Goal: Task Accomplishment & Management: Use online tool/utility

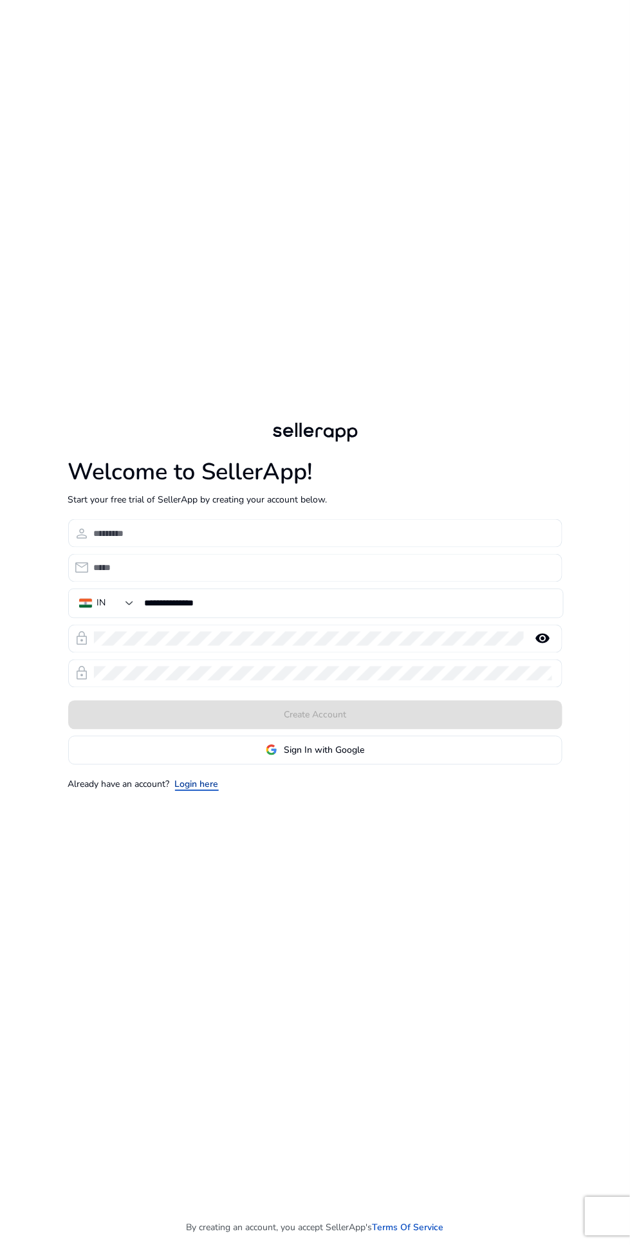
click at [183, 791] on link "Login here" at bounding box center [197, 785] width 44 height 14
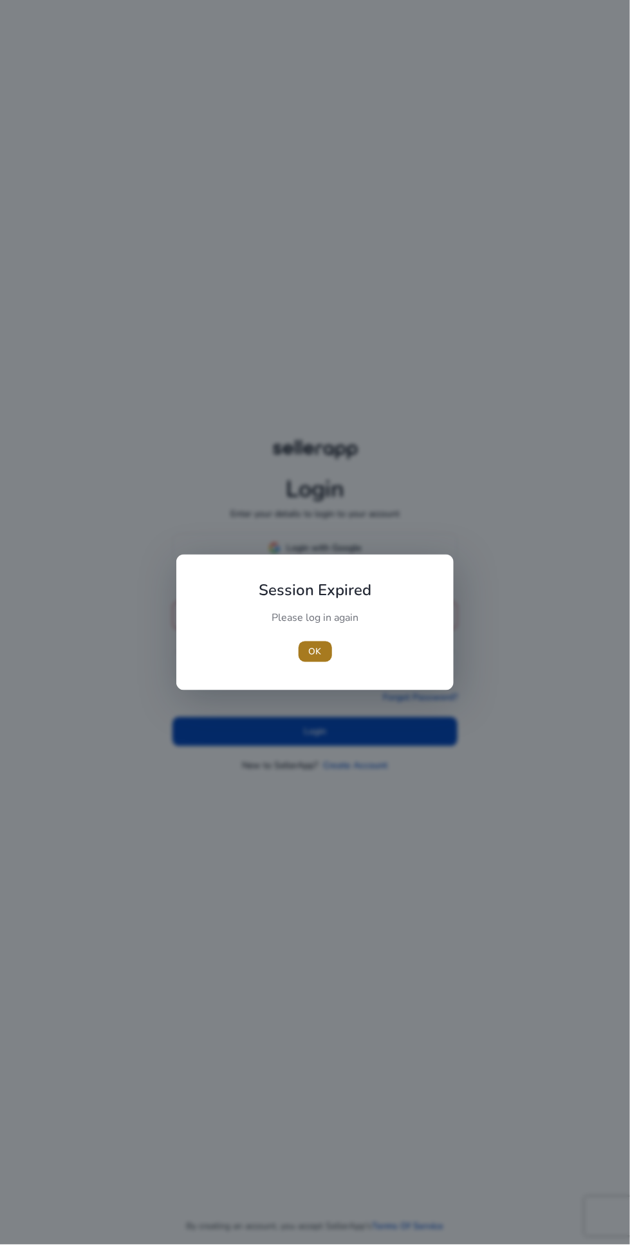
click at [322, 660] on span "button" at bounding box center [315, 651] width 33 height 31
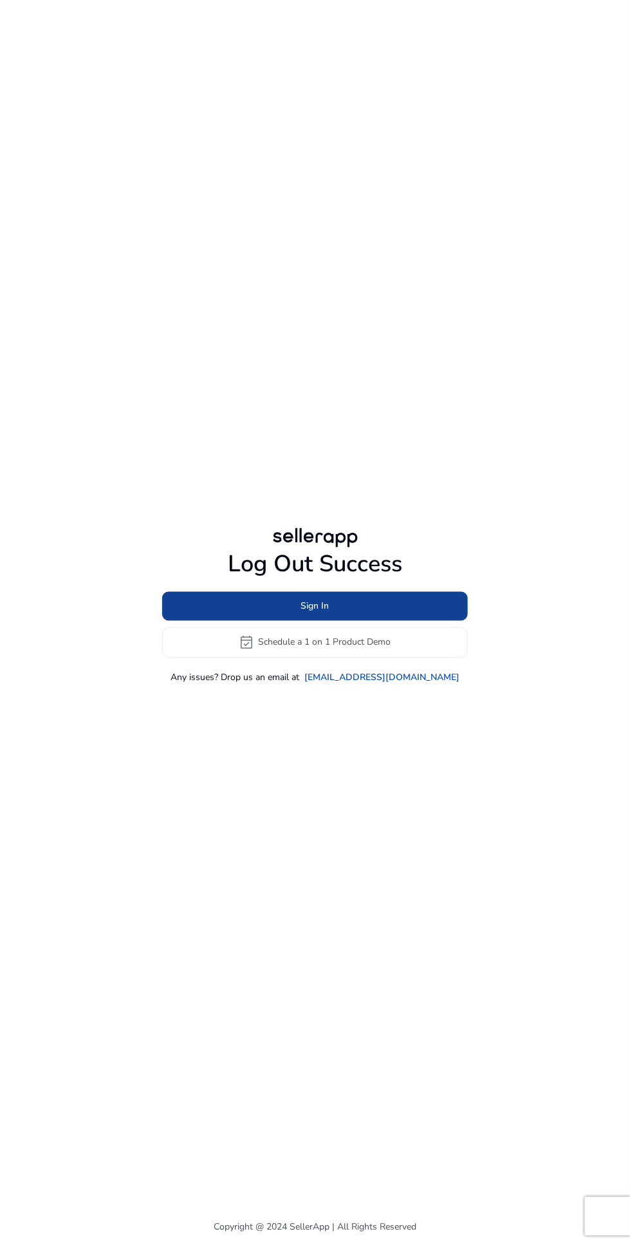
click at [279, 622] on span at bounding box center [315, 606] width 306 height 31
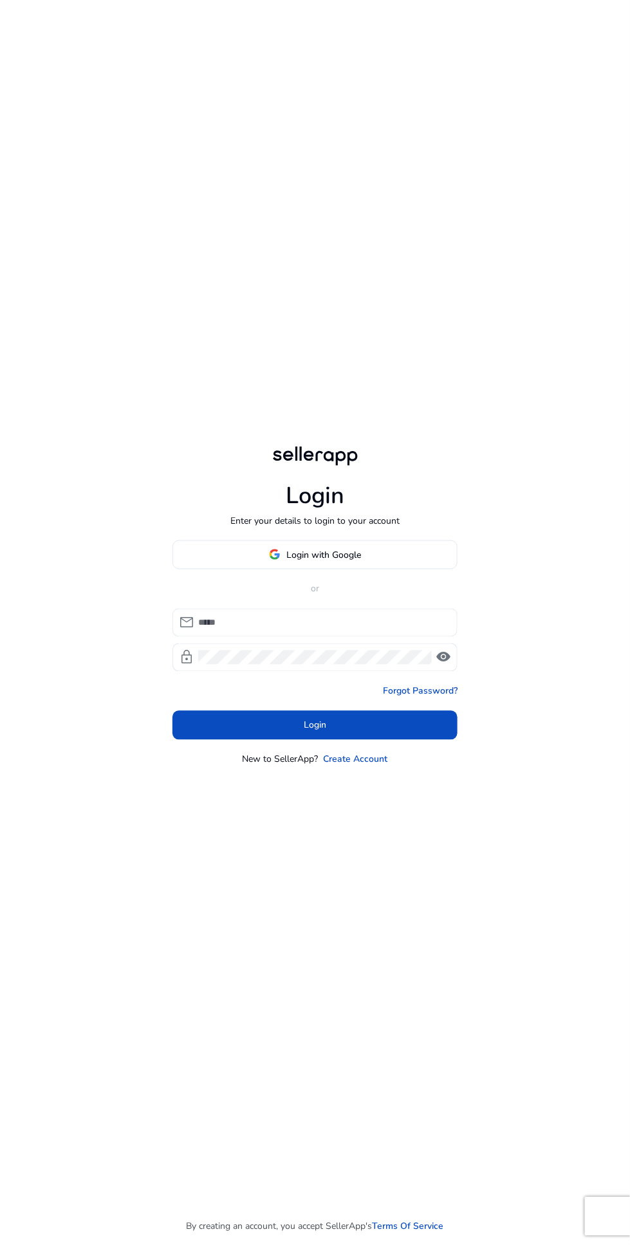
click at [222, 630] on input at bounding box center [322, 623] width 249 height 14
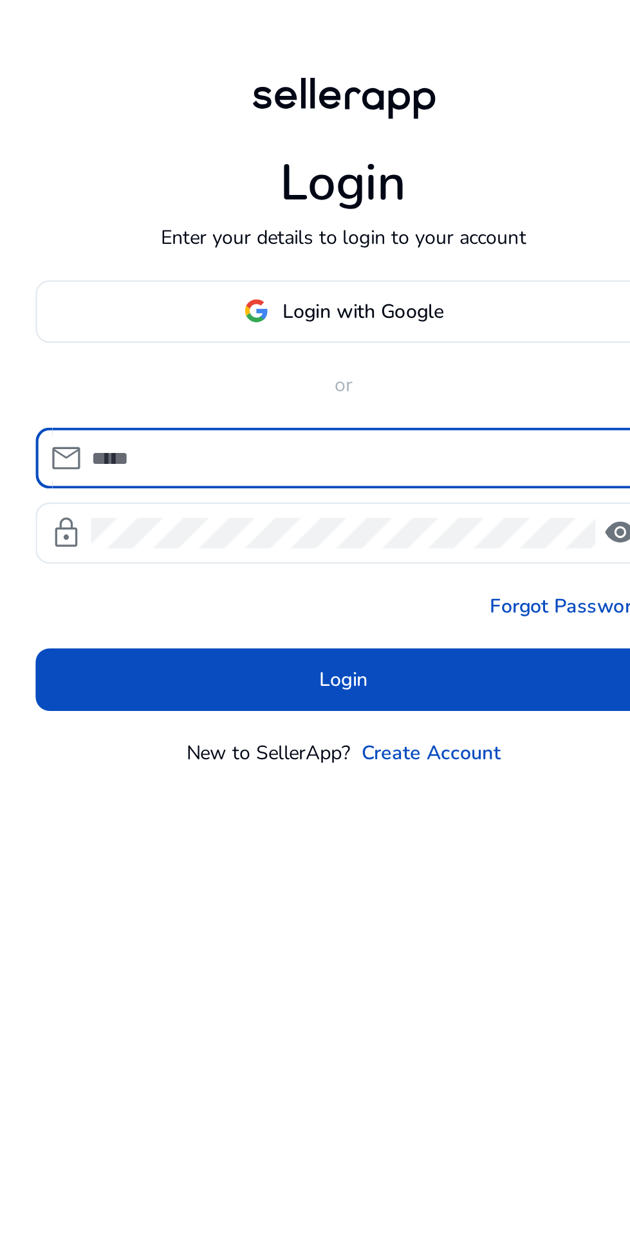
type input "**********"
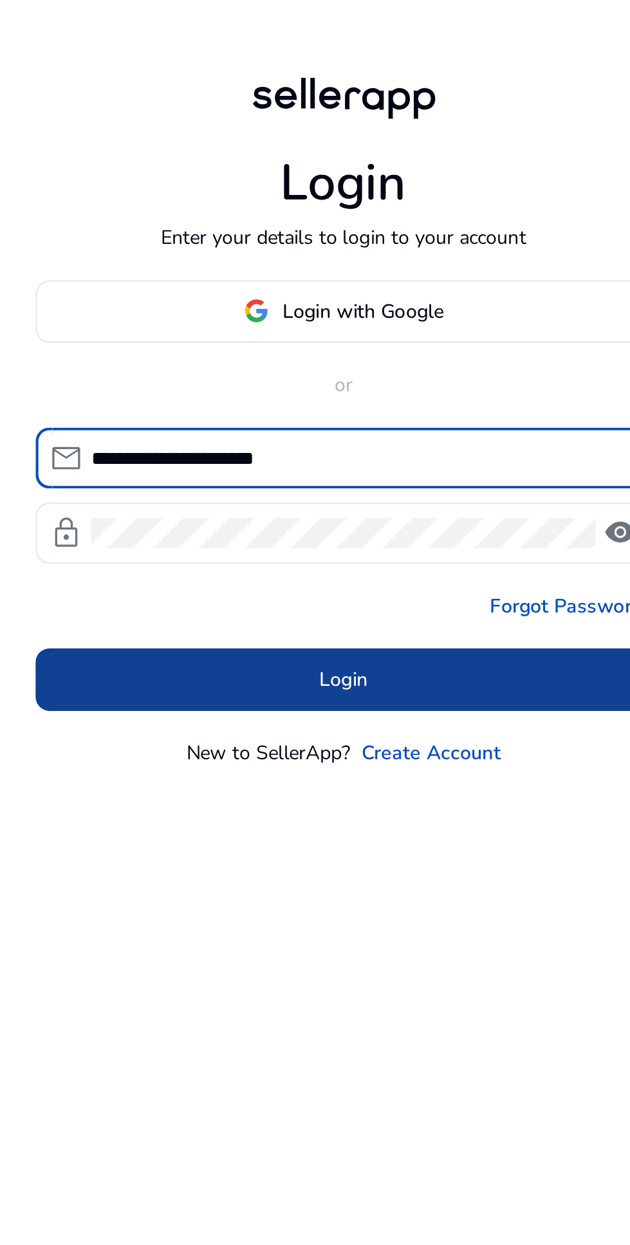
click at [351, 741] on span at bounding box center [314, 725] width 285 height 31
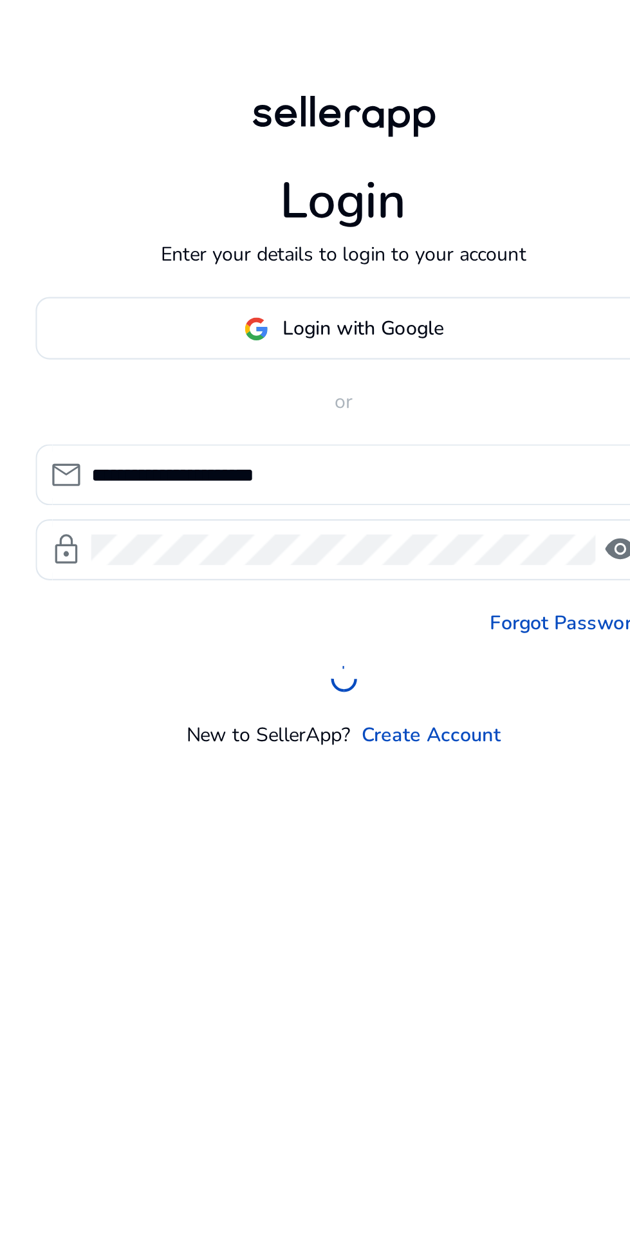
scroll to position [8, 0]
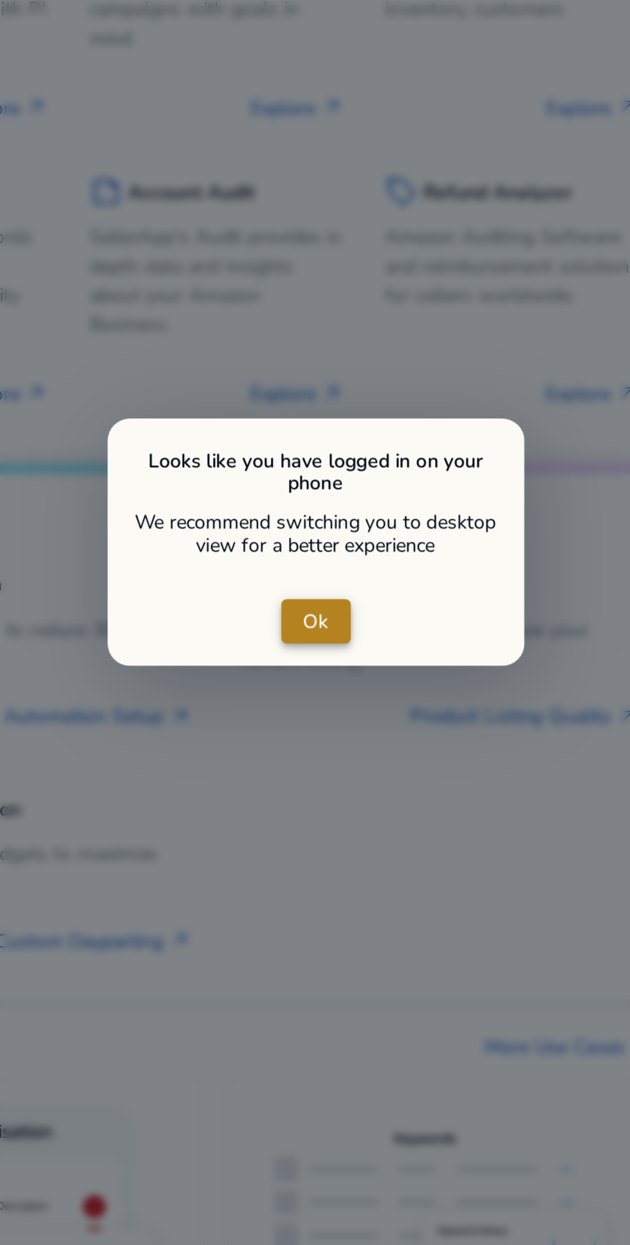
click at [328, 619] on span "close dialog" at bounding box center [315, 620] width 32 height 31
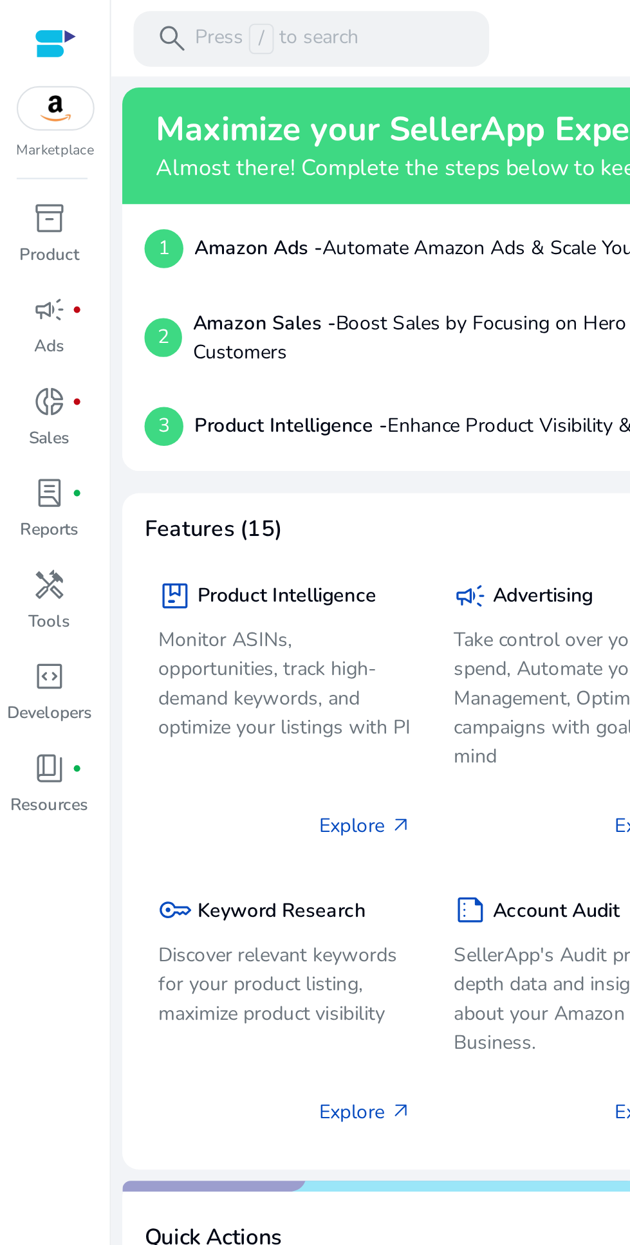
scroll to position [3, 0]
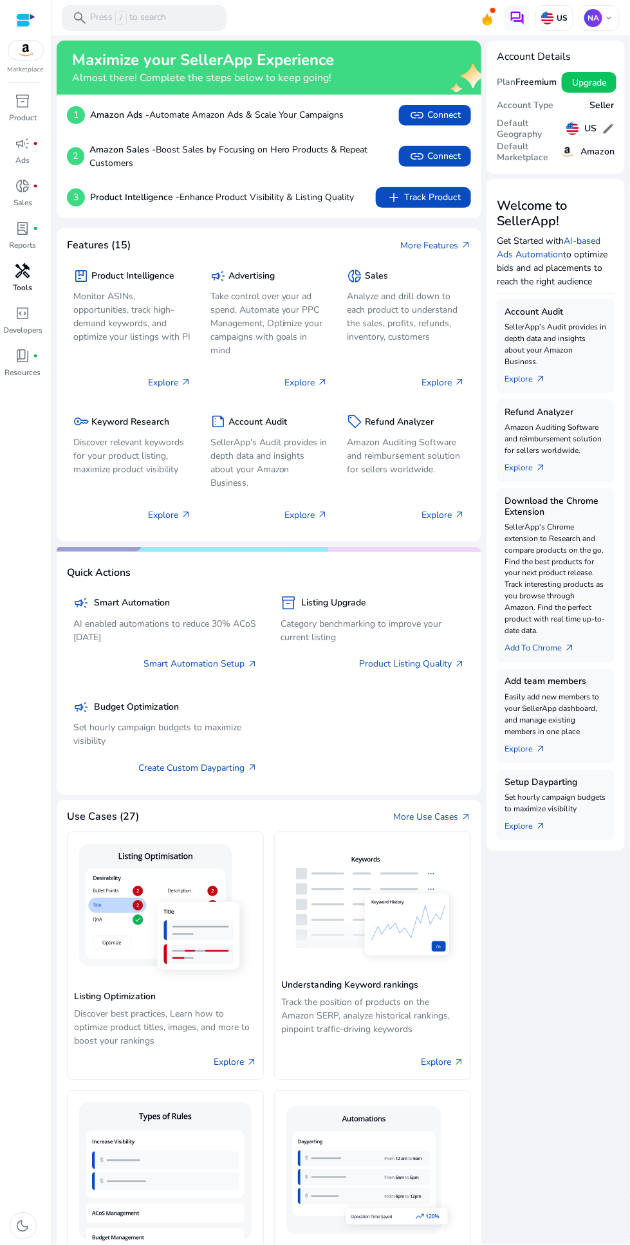
click at [21, 266] on span "handyman" at bounding box center [22, 270] width 15 height 15
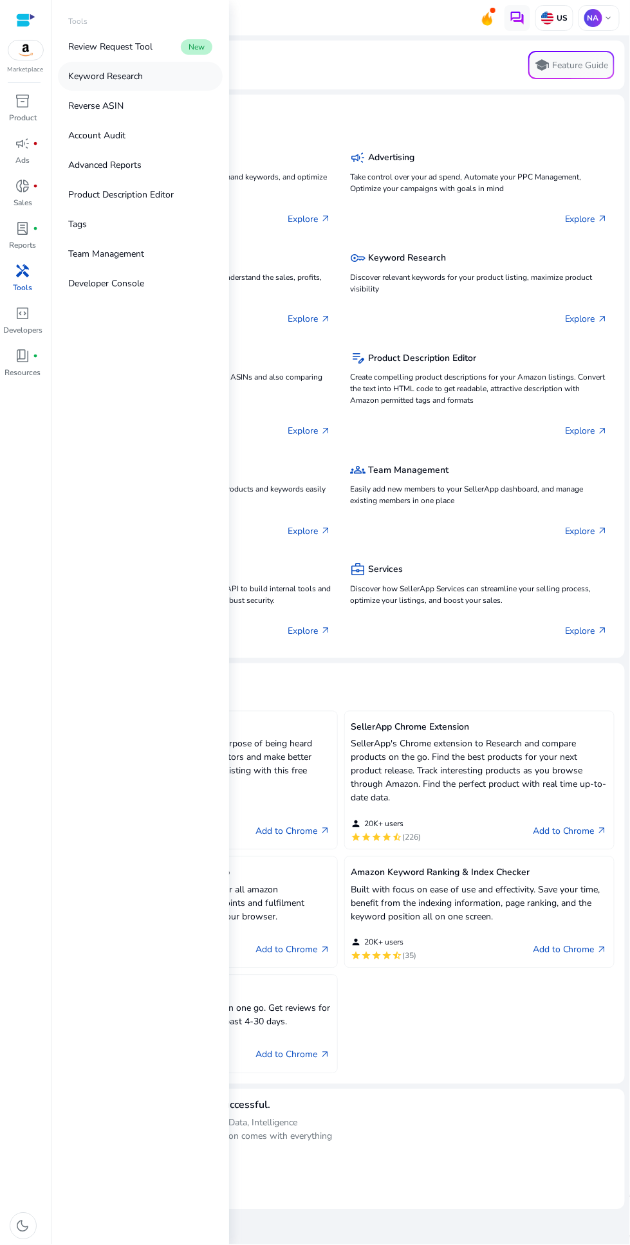
click at [95, 75] on p "Keyword Research" at bounding box center [105, 76] width 75 height 14
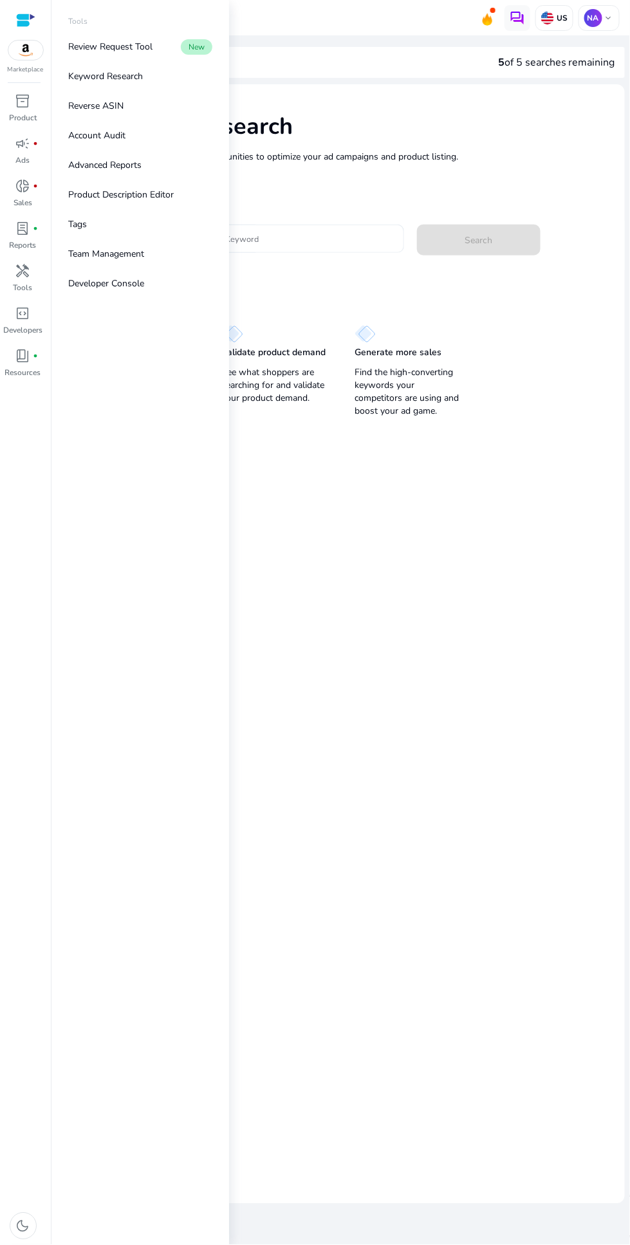
click at [290, 239] on input "Enter Keyword" at bounding box center [299, 239] width 190 height 14
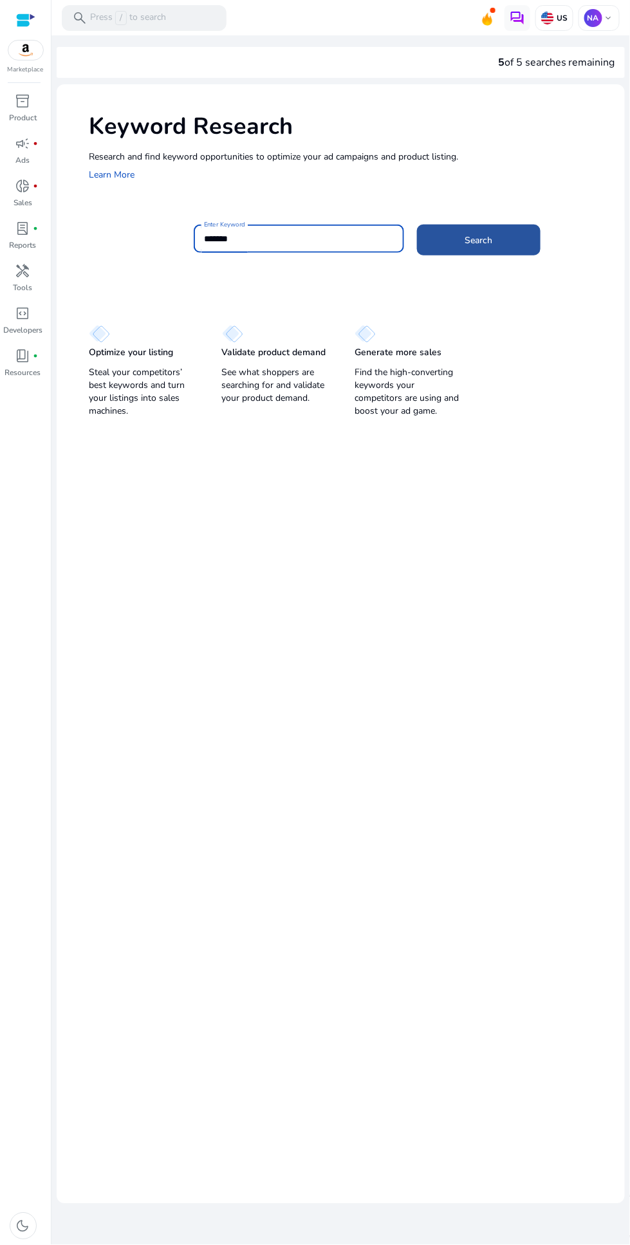
type input "*******"
click at [490, 230] on span at bounding box center [479, 240] width 124 height 31
